Goal: Information Seeking & Learning: Learn about a topic

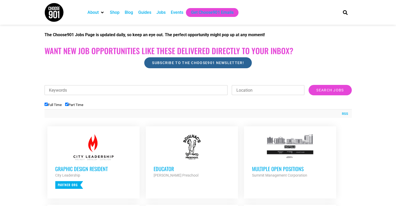
scroll to position [130, 0]
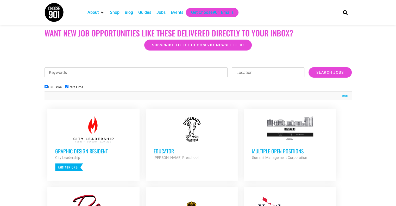
click at [256, 74] on input "Location" at bounding box center [267, 72] width 73 height 10
click at [79, 72] on input "Keywords" at bounding box center [135, 72] width 183 height 10
type input "remote"
click at [308, 67] on input "Search Jobs" at bounding box center [329, 72] width 43 height 10
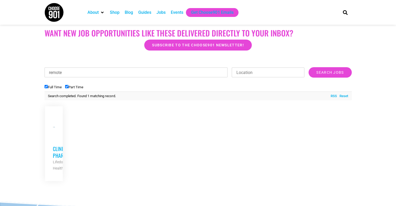
click at [51, 150] on link "Clinical Pharmacist Lifedoc Health Partner Org Full Time" at bounding box center [54, 142] width 18 height 73
click at [164, 12] on div "Jobs" at bounding box center [160, 12] width 9 height 6
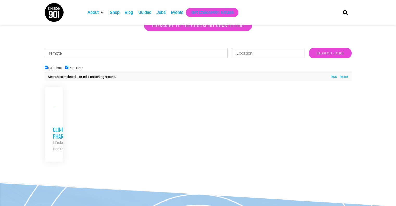
scroll to position [130, 0]
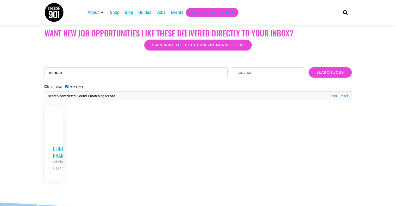
click at [183, 70] on input "remote" at bounding box center [135, 72] width 183 height 10
click at [308, 67] on input "Search Jobs" at bounding box center [329, 72] width 43 height 10
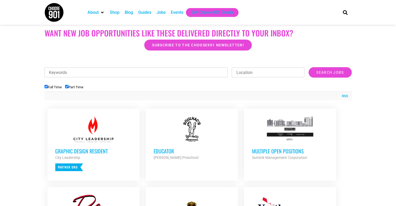
click at [87, 135] on div at bounding box center [93, 129] width 76 height 26
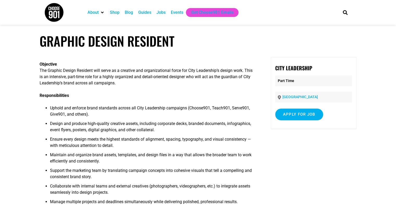
scroll to position [52, 0]
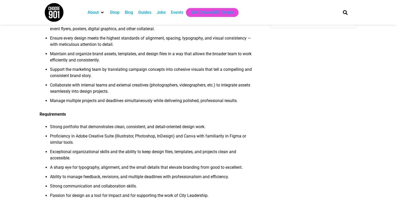
scroll to position [104, 0]
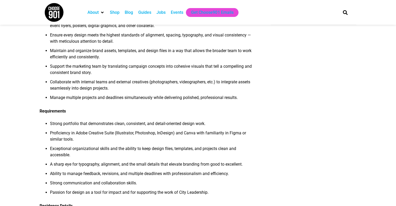
click at [299, 114] on div "Objective The Graphic Design Resident will serve as a creative and organization…" at bounding box center [198, 210] width 316 height 514
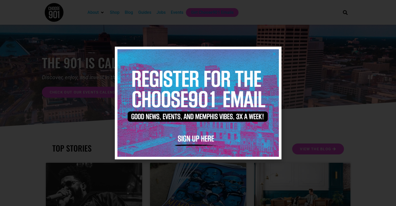
click at [315, 106] on div at bounding box center [198, 103] width 396 height 206
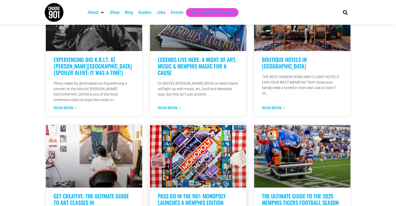
scroll to position [104, 0]
